Goal: Task Accomplishment & Management: Manage account settings

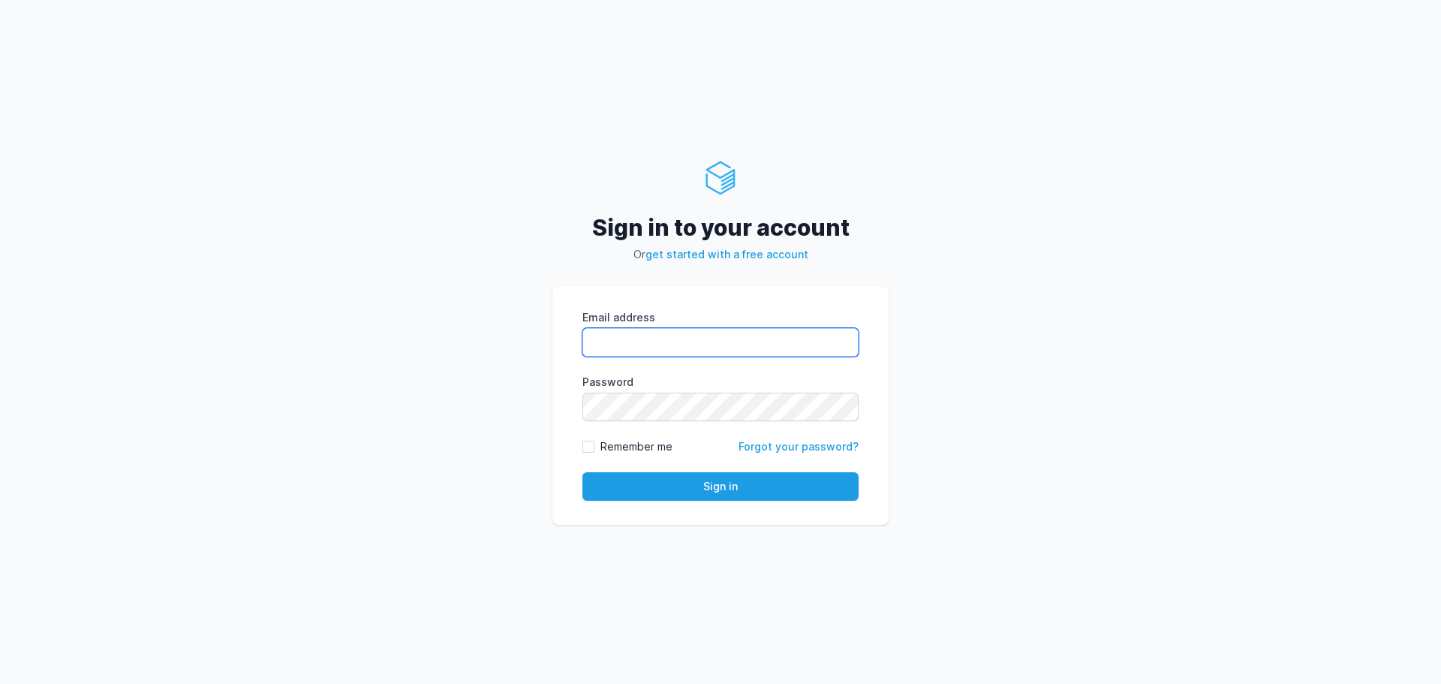
click at [659, 345] on input "Email address" at bounding box center [721, 342] width 276 height 29
click at [0, 683] on com-1password-button at bounding box center [0, 684] width 0 height 0
type input "dwight.zwang@bluefieldagency.com"
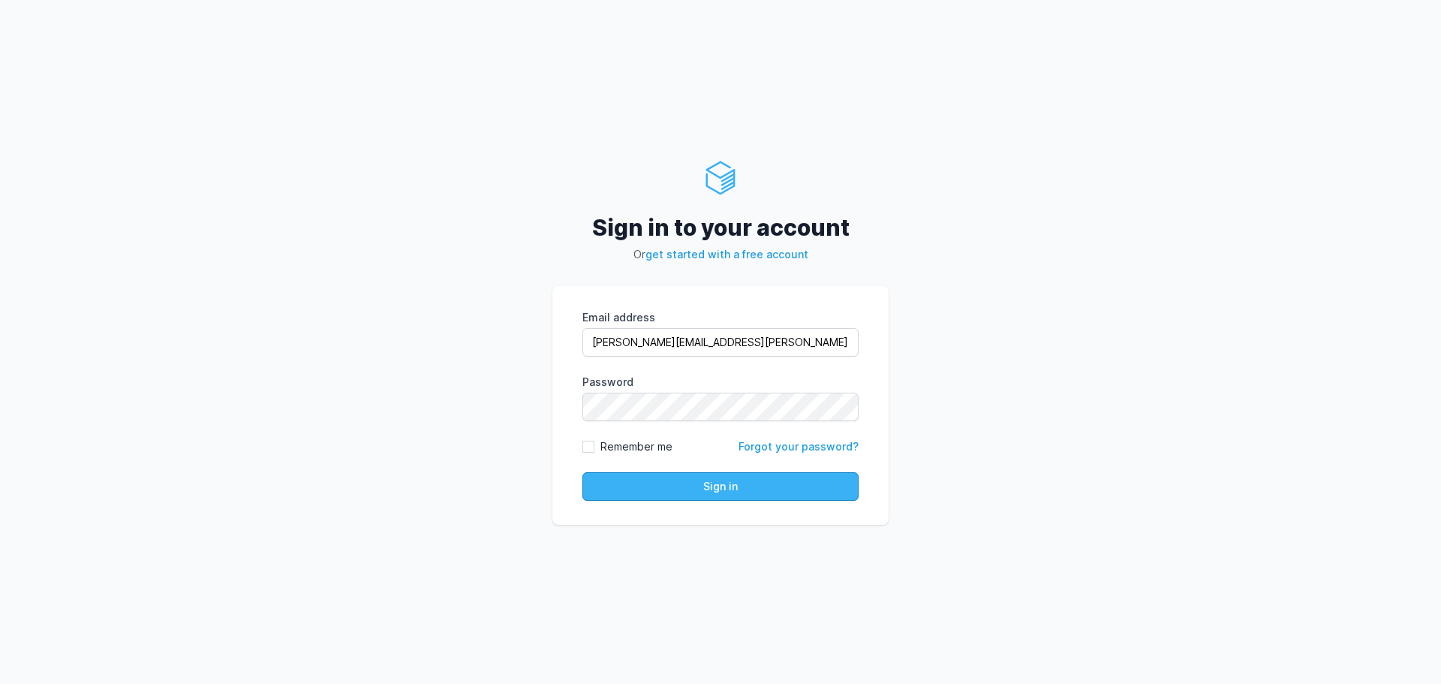
click at [733, 480] on button "Sign in" at bounding box center [721, 486] width 276 height 29
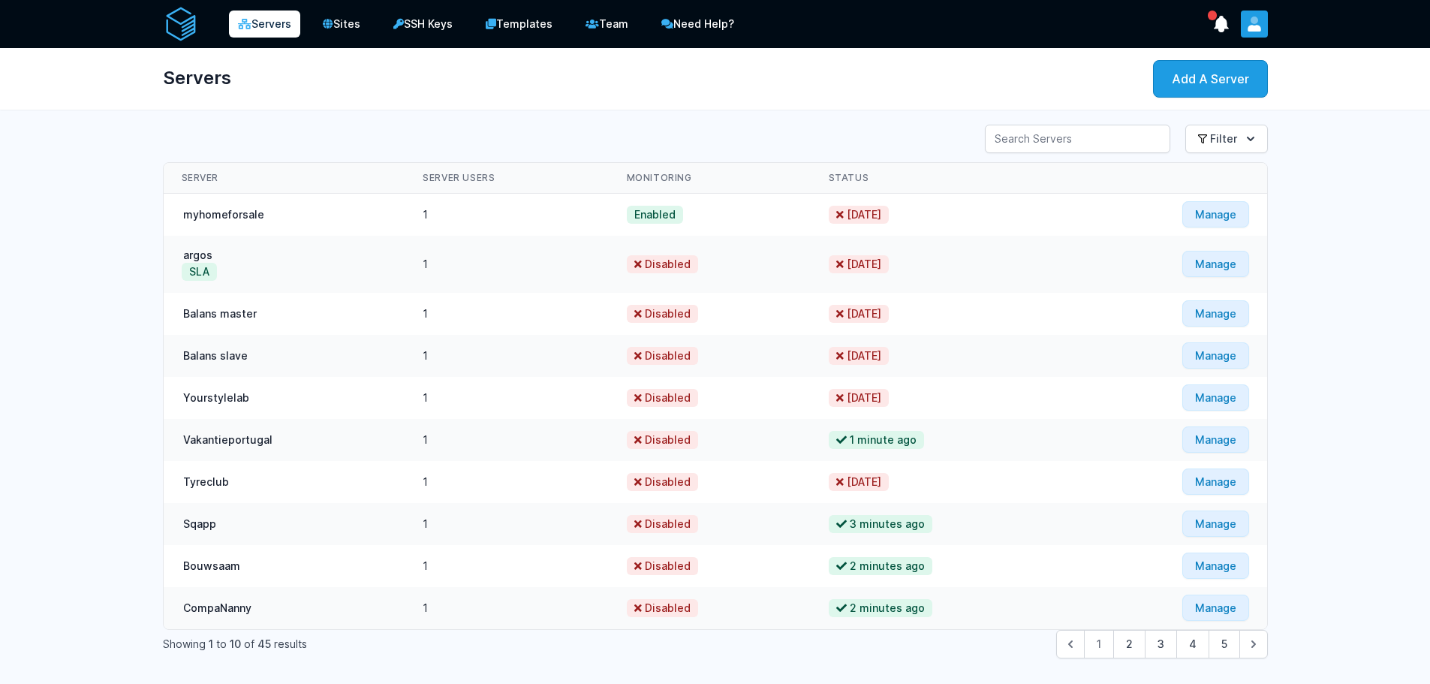
click at [1256, 18] on icon "User menu" at bounding box center [1255, 21] width 8 height 8
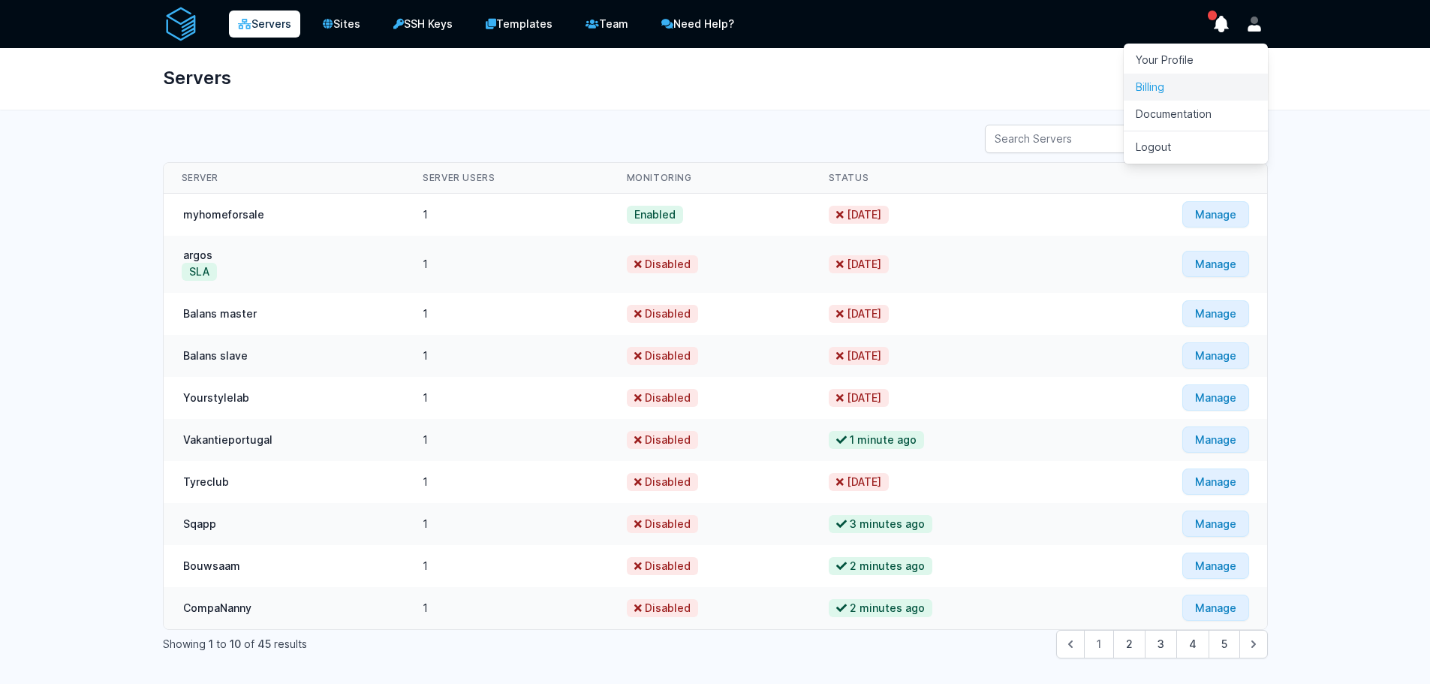
click at [1199, 82] on link "Billing" at bounding box center [1196, 87] width 144 height 27
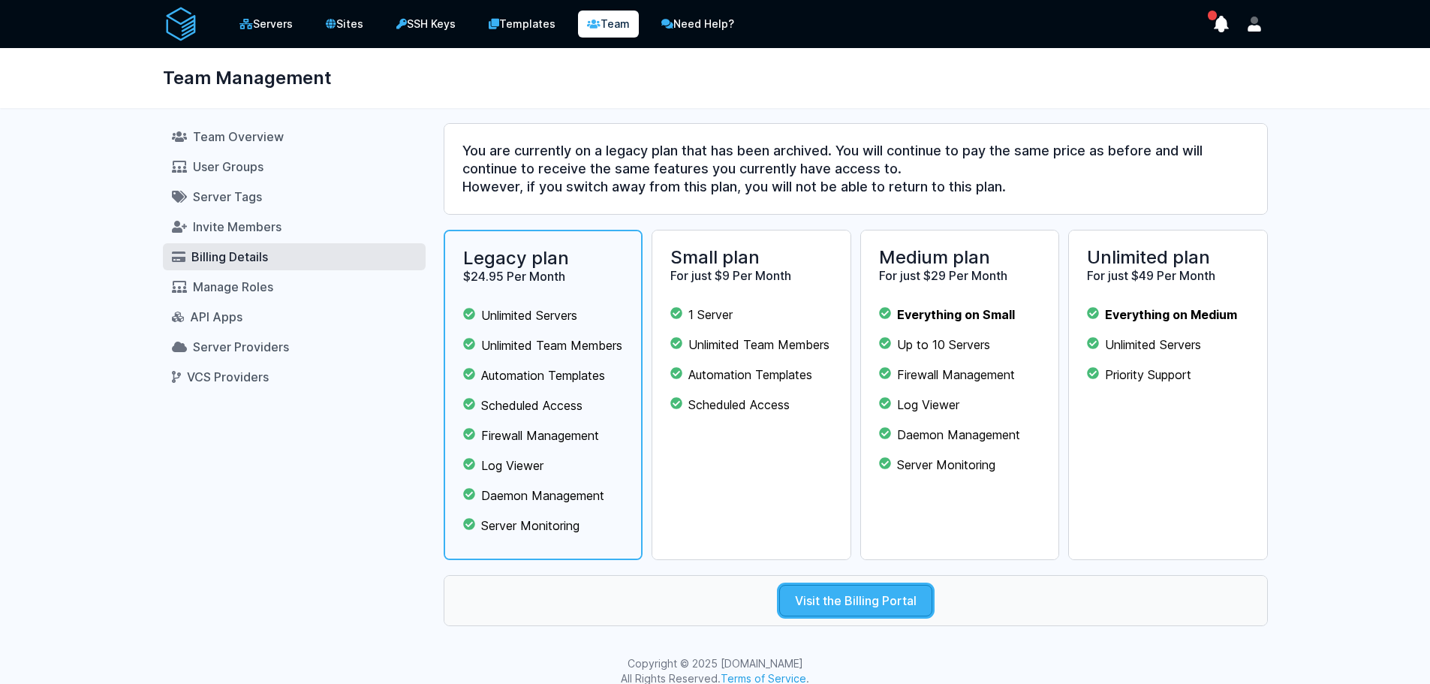
click at [832, 616] on link "Visit the Billing Portal" at bounding box center [855, 601] width 153 height 32
